Goal: Navigation & Orientation: Find specific page/section

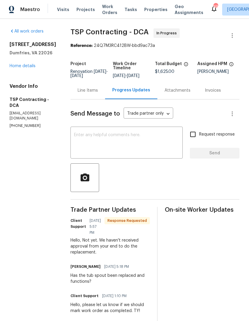
click at [30, 68] on link "Home details" at bounding box center [23, 66] width 26 height 4
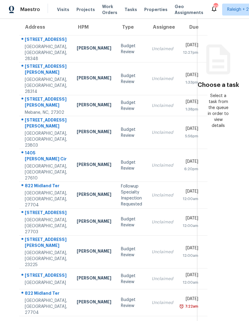
scroll to position [80, 0]
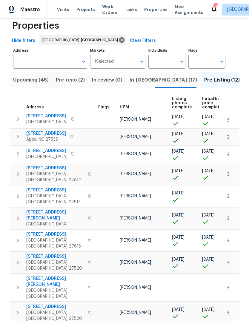
scroll to position [22, 0]
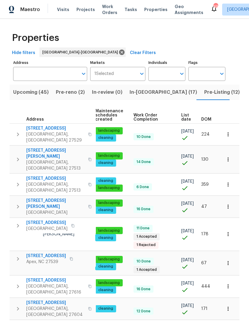
scroll to position [0, 77]
click at [208, 120] on span "DOM" at bounding box center [207, 120] width 10 height 4
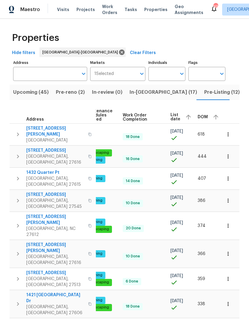
scroll to position [0, 97]
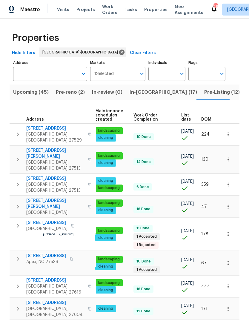
scroll to position [0, 77]
click at [205, 115] on th "DOM" at bounding box center [209, 115] width 20 height 16
click at [205, 121] on span "DOM" at bounding box center [207, 120] width 10 height 4
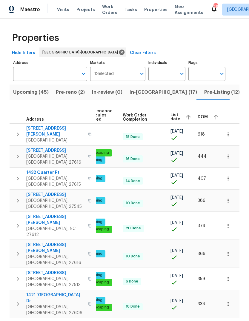
scroll to position [0, 97]
click at [202, 118] on span "DOM" at bounding box center [203, 117] width 10 height 4
